Goal: Task Accomplishment & Management: Use online tool/utility

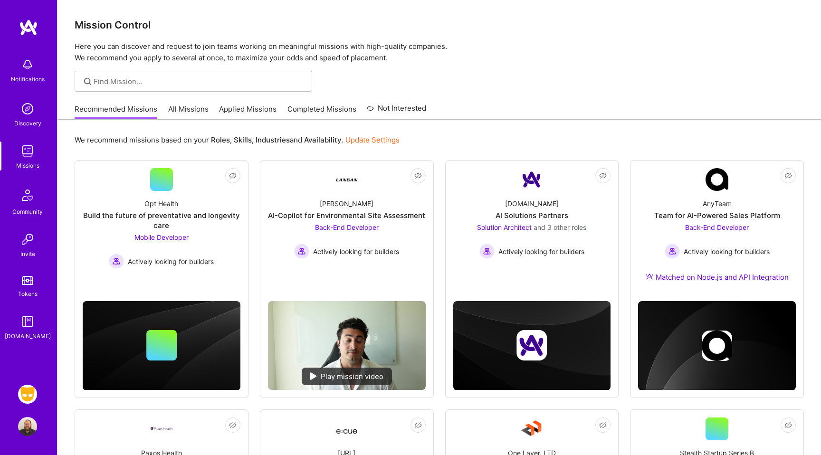
scroll to position [484, 0]
click at [35, 390] on img at bounding box center [27, 394] width 19 height 19
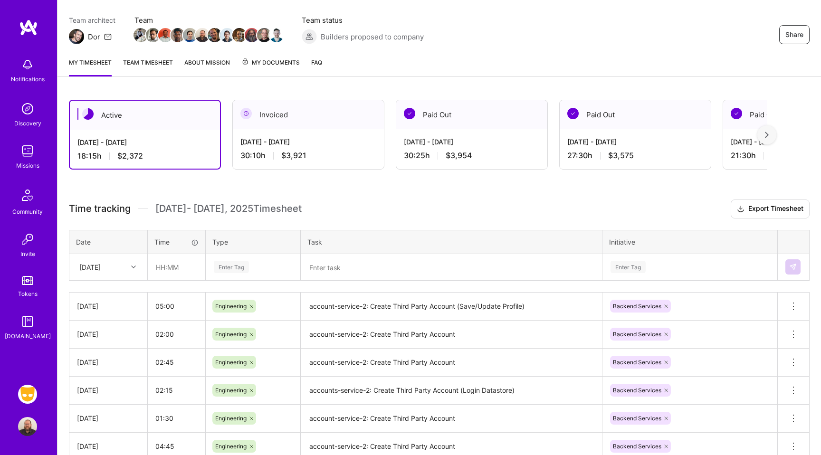
scroll to position [86, 0]
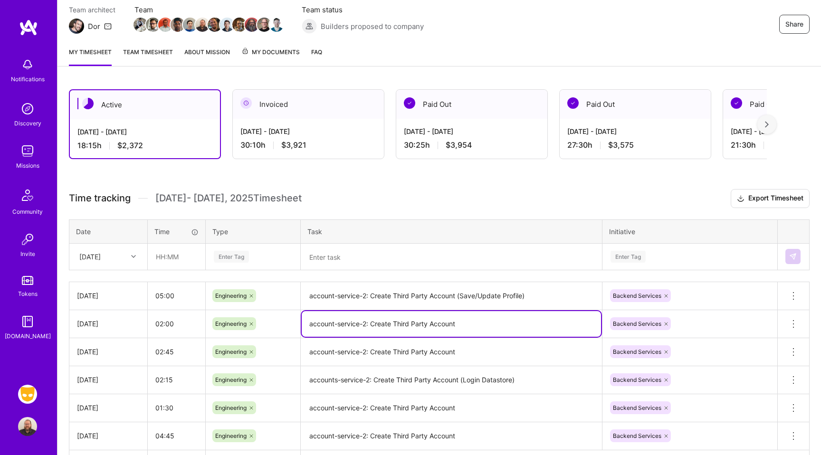
click at [468, 326] on textarea "account-service-2: Create Third Party Account" at bounding box center [451, 324] width 299 height 26
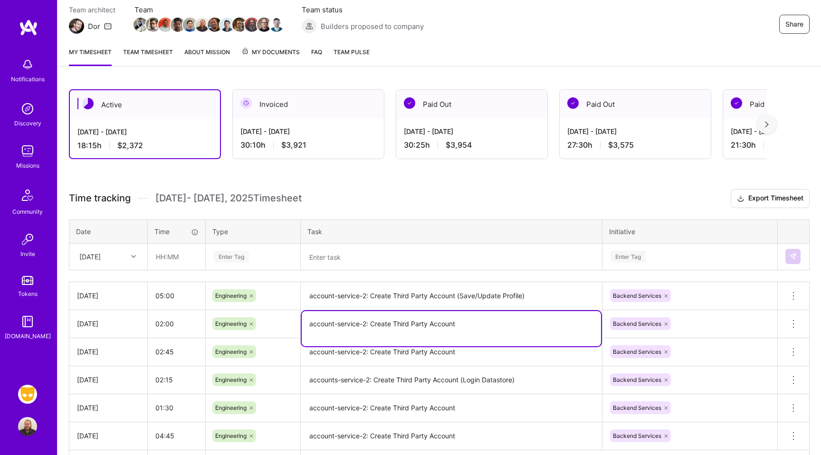
type textarea "account-service-2: Create Third Party Account"
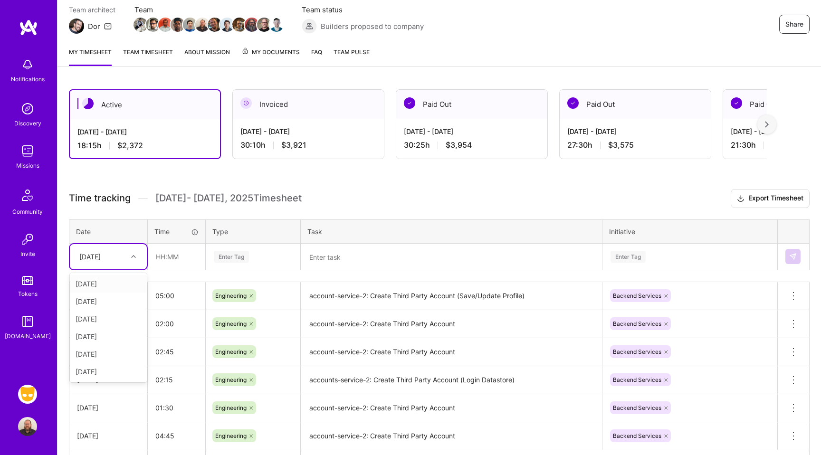
click at [124, 258] on div "[DATE]" at bounding box center [101, 257] width 53 height 16
click at [94, 353] on div "[DATE]" at bounding box center [108, 354] width 77 height 18
click at [178, 256] on input "text" at bounding box center [176, 256] width 57 height 25
type input "00:30"
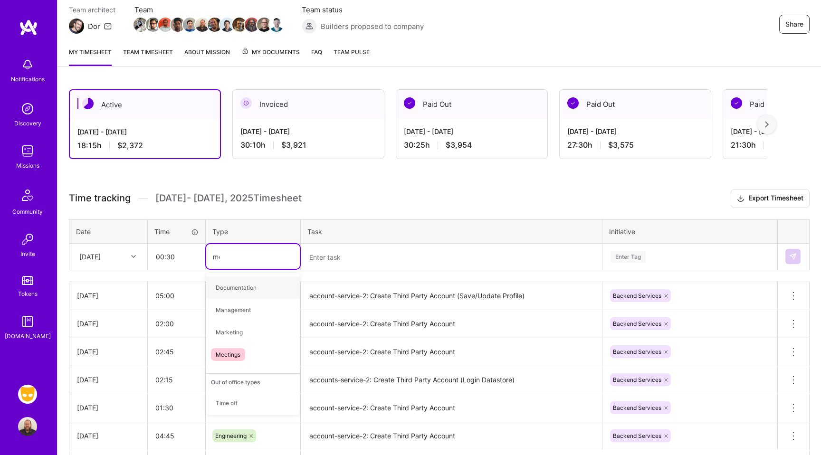
type input "mee"
click at [233, 290] on span "Meetings" at bounding box center [228, 287] width 34 height 13
click at [334, 256] on textarea at bounding box center [451, 257] width 299 height 25
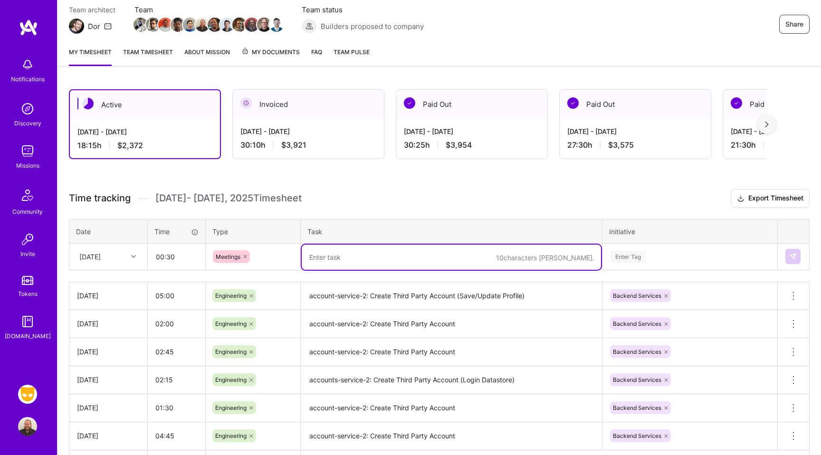
type textarea "S"
type textarea "Trust & Safety Squad meeting + quick 1:1 with JB."
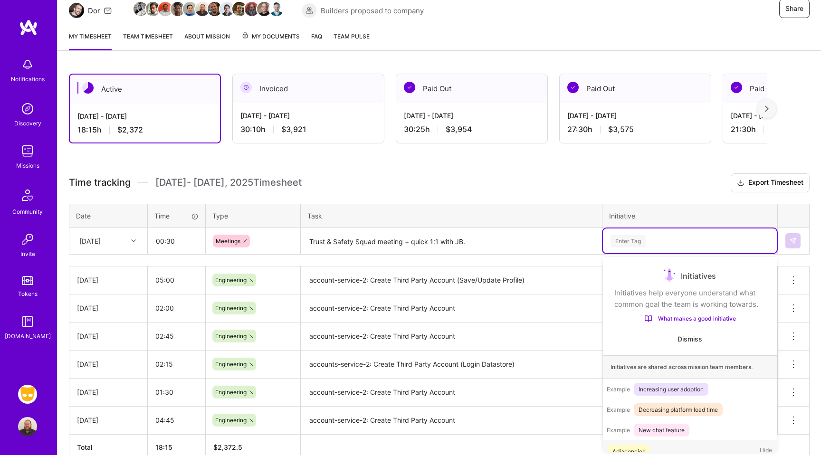
scroll to position [101, 0]
click at [628, 253] on div "option Adjacencies focused, 1 of 38. 38 results available. Use Up and Down to c…" at bounding box center [690, 241] width 174 height 25
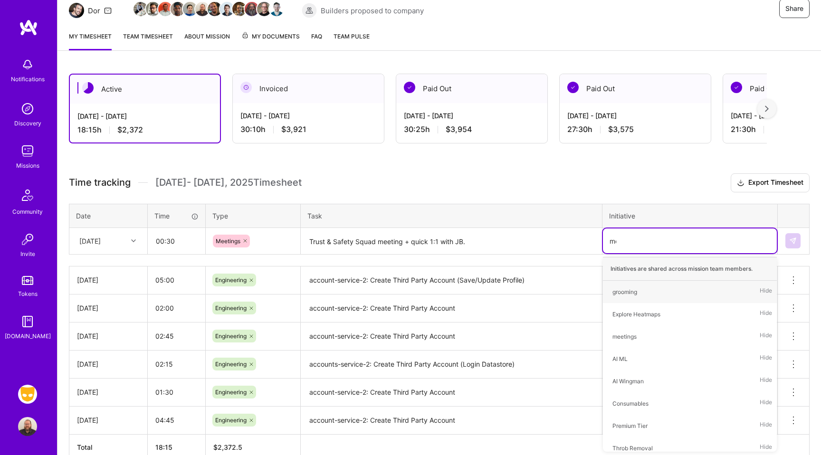
type input "mee"
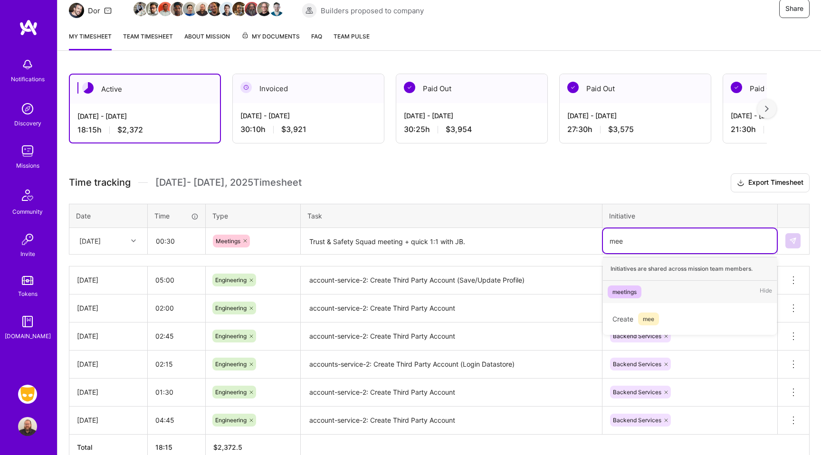
click at [677, 288] on div "meetings Hide" at bounding box center [690, 292] width 174 height 22
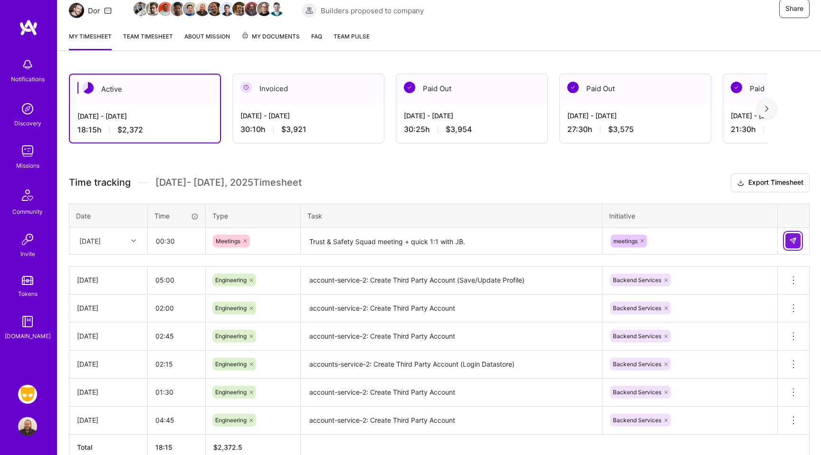
click at [795, 240] on img at bounding box center [793, 241] width 8 height 8
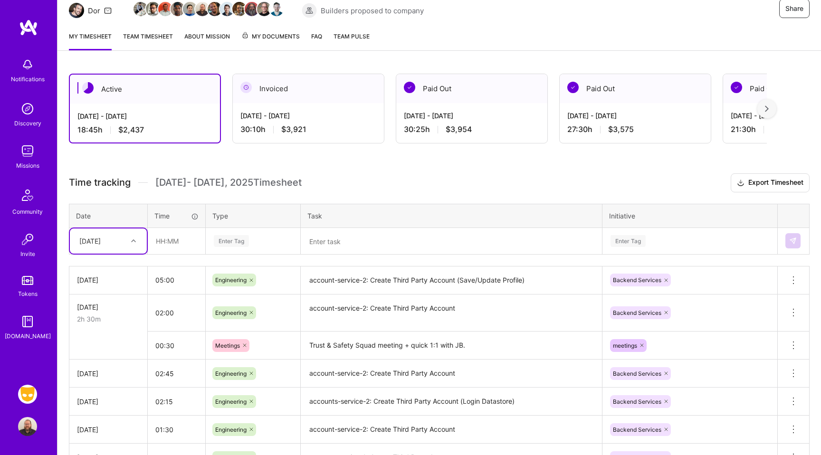
scroll to position [109, 0]
